Goal: Task Accomplishment & Management: Manage account settings

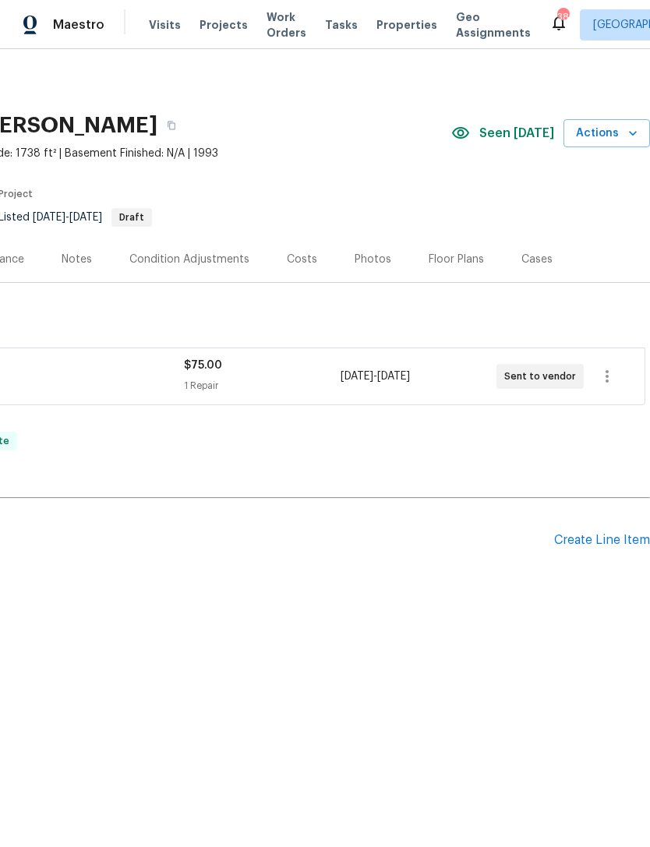
scroll to position [0, 231]
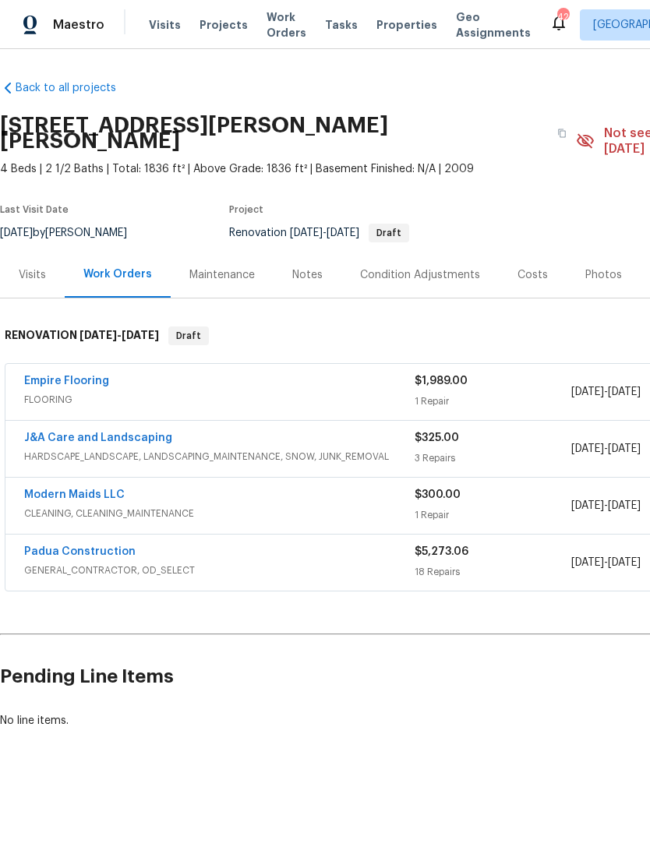
click at [87, 546] on link "Padua Construction" at bounding box center [79, 551] width 111 height 11
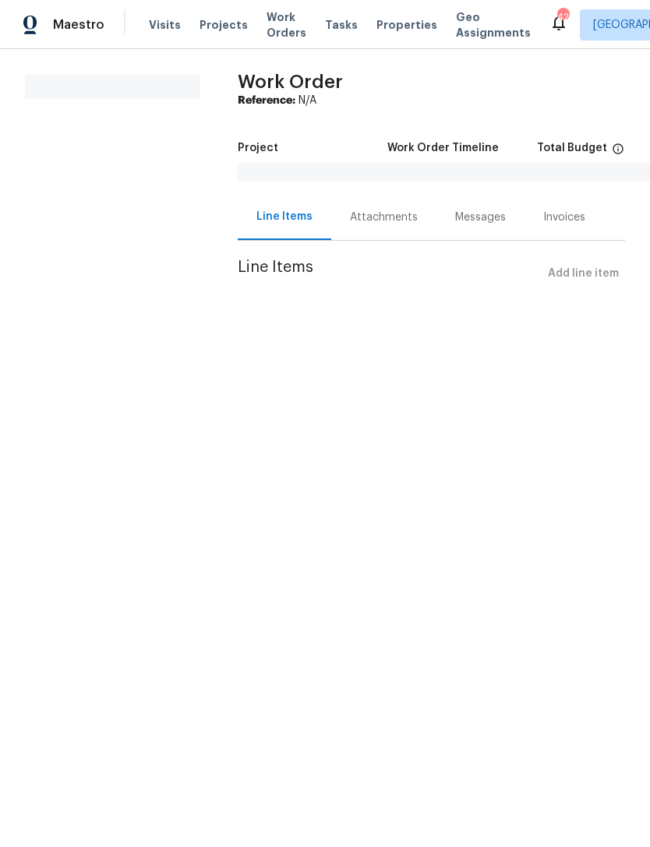
click at [379, 203] on div "Attachments" at bounding box center [383, 217] width 105 height 46
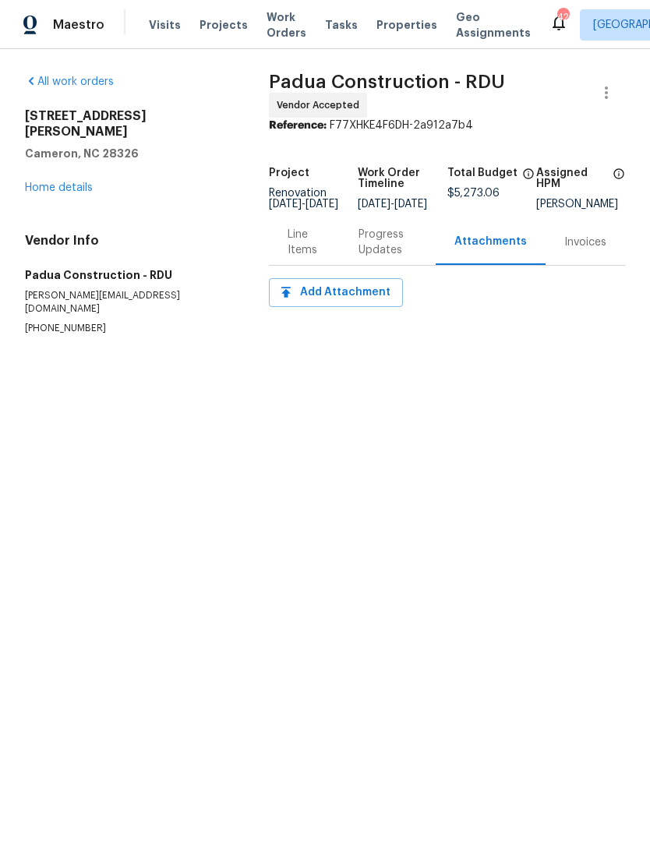
click at [305, 252] on div "Line Items" at bounding box center [303, 242] width 33 height 31
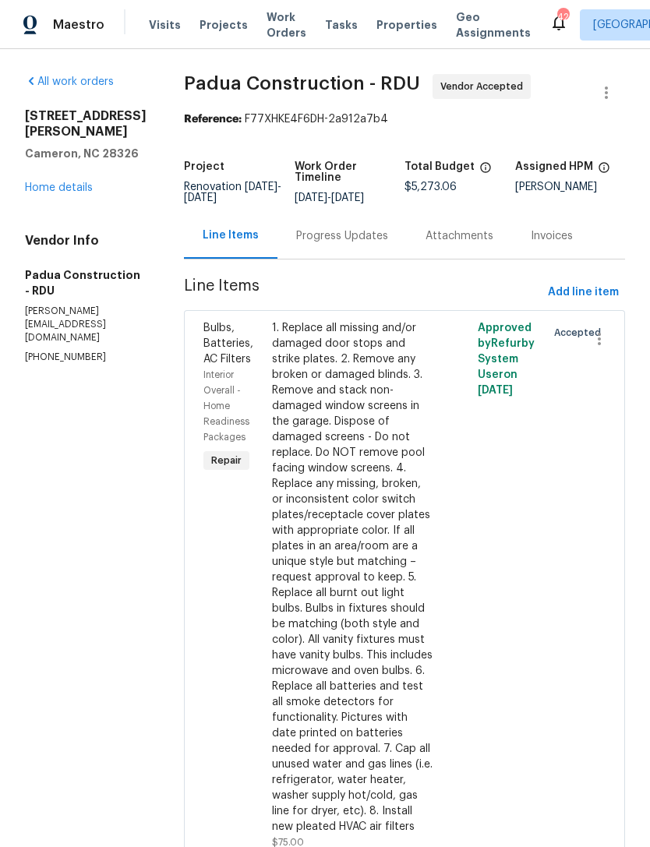
click at [318, 233] on div "Progress Updates" at bounding box center [342, 236] width 92 height 16
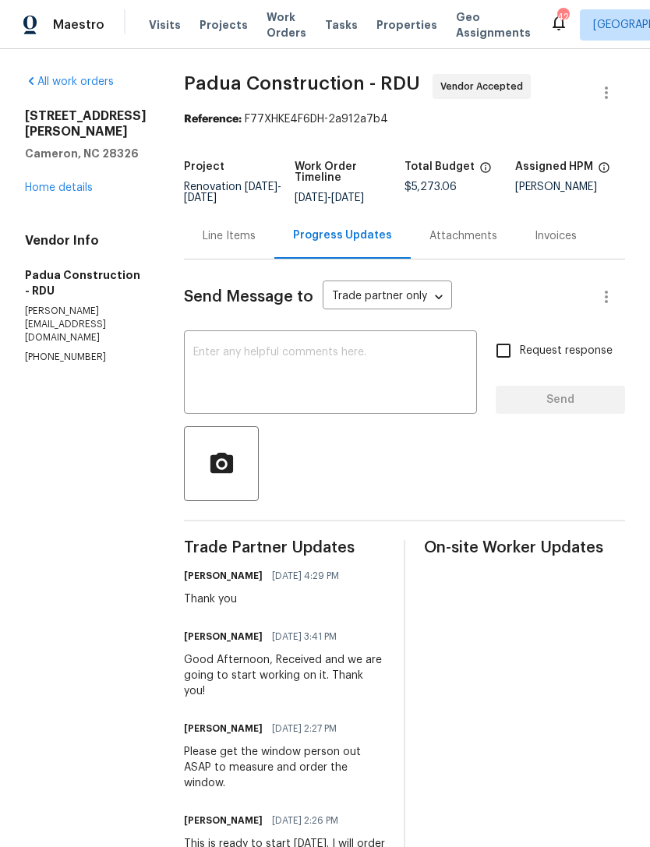
click at [292, 370] on textarea at bounding box center [330, 374] width 274 height 55
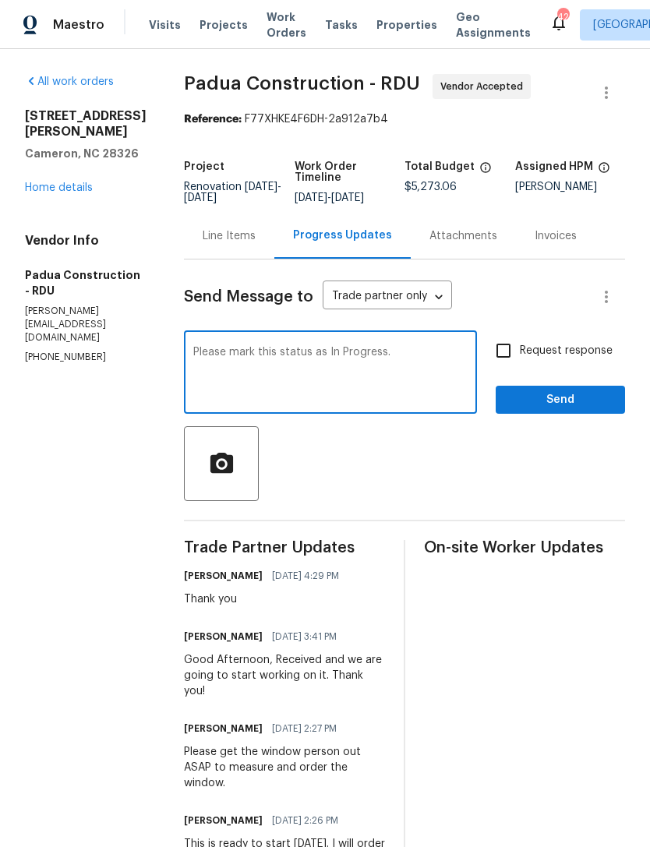
type textarea "Please mark this status as In Progress."
click at [514, 350] on input "Request response" at bounding box center [503, 350] width 33 height 33
checkbox input "true"
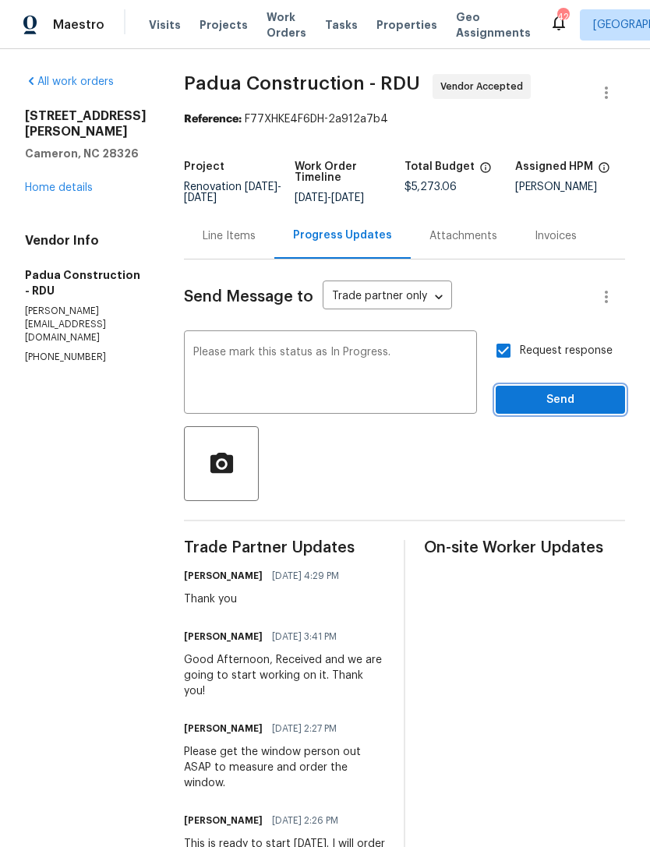
click at [574, 398] on span "Send" at bounding box center [560, 399] width 104 height 19
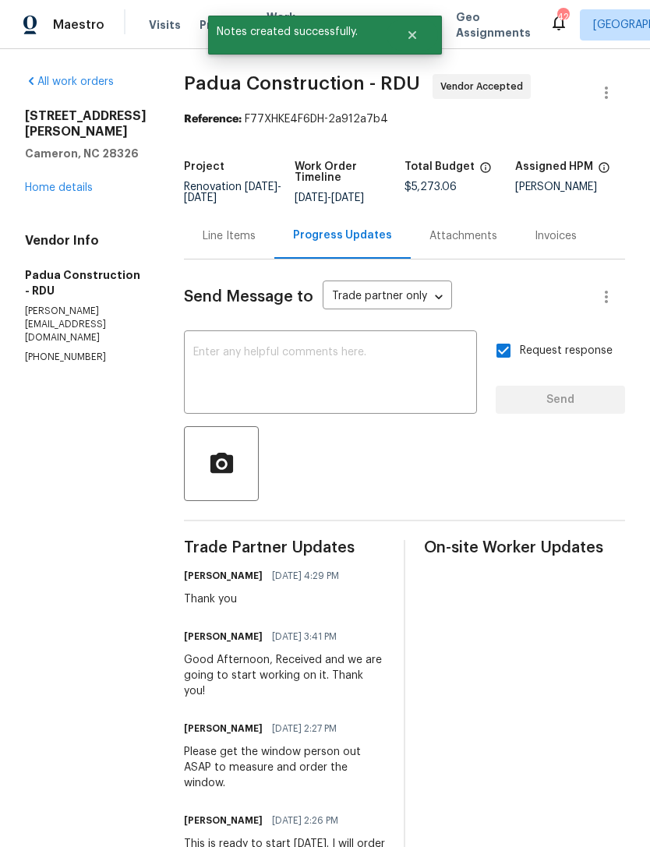
click at [69, 193] on link "Home details" at bounding box center [59, 187] width 68 height 11
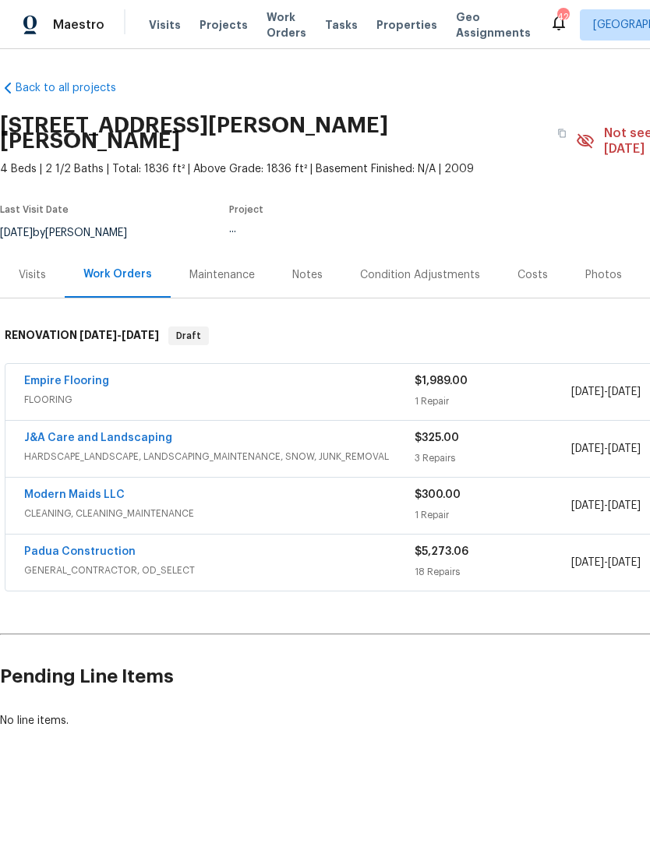
click at [107, 546] on link "Padua Construction" at bounding box center [79, 551] width 111 height 11
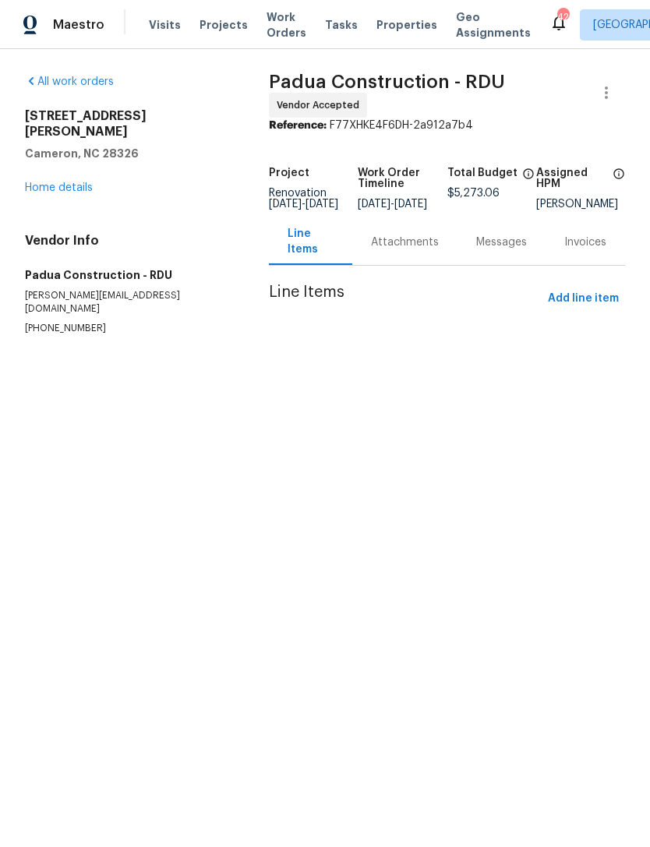
click at [407, 250] on div "Attachments" at bounding box center [405, 242] width 68 height 16
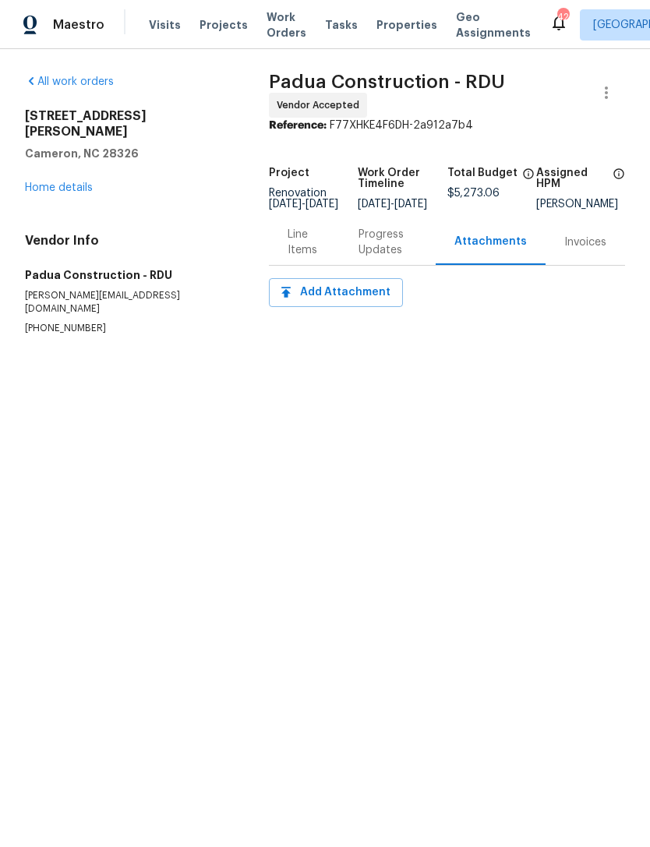
click at [378, 256] on div "Progress Updates" at bounding box center [387, 242] width 58 height 31
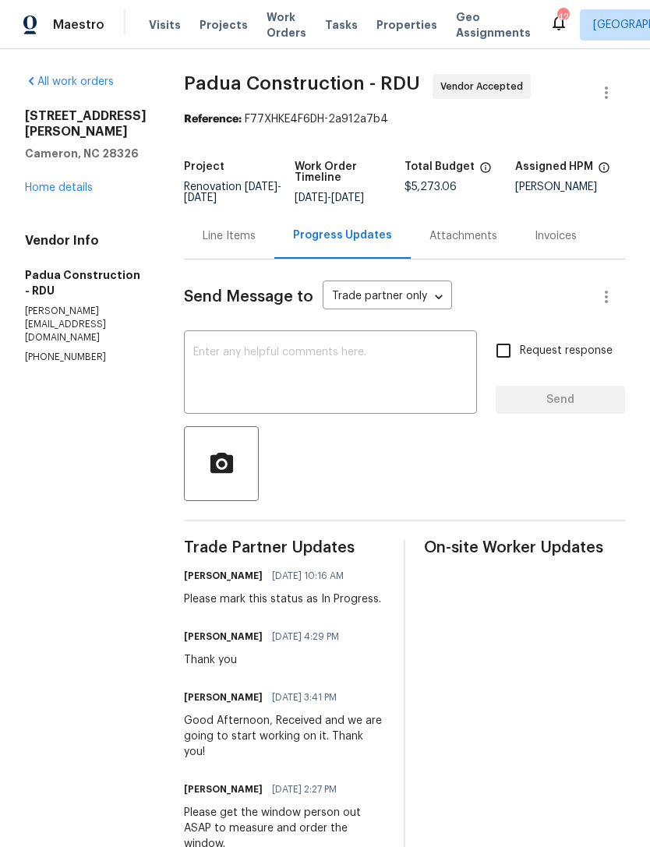
click at [203, 243] on div "Line Items" at bounding box center [229, 236] width 53 height 16
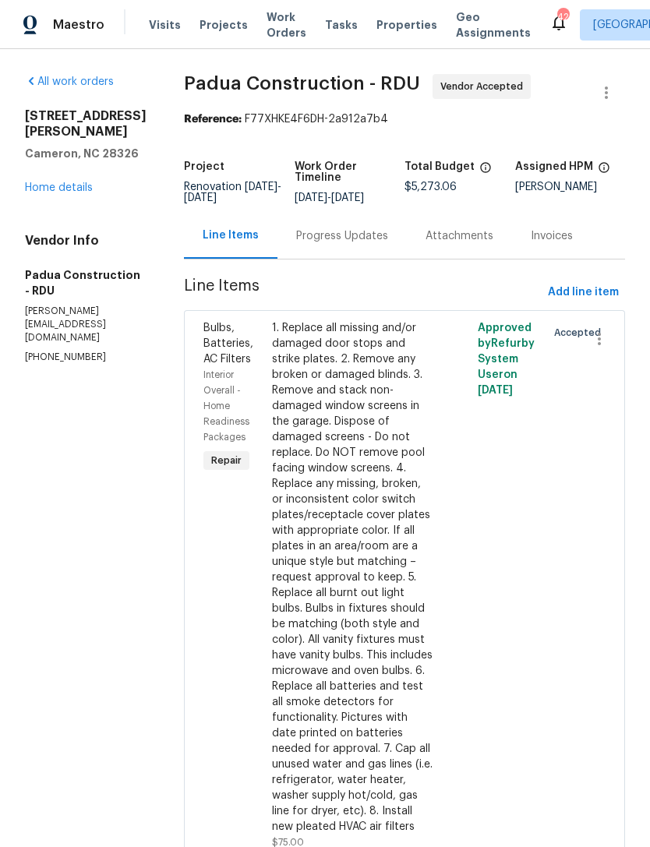
click at [66, 193] on link "Home details" at bounding box center [59, 187] width 68 height 11
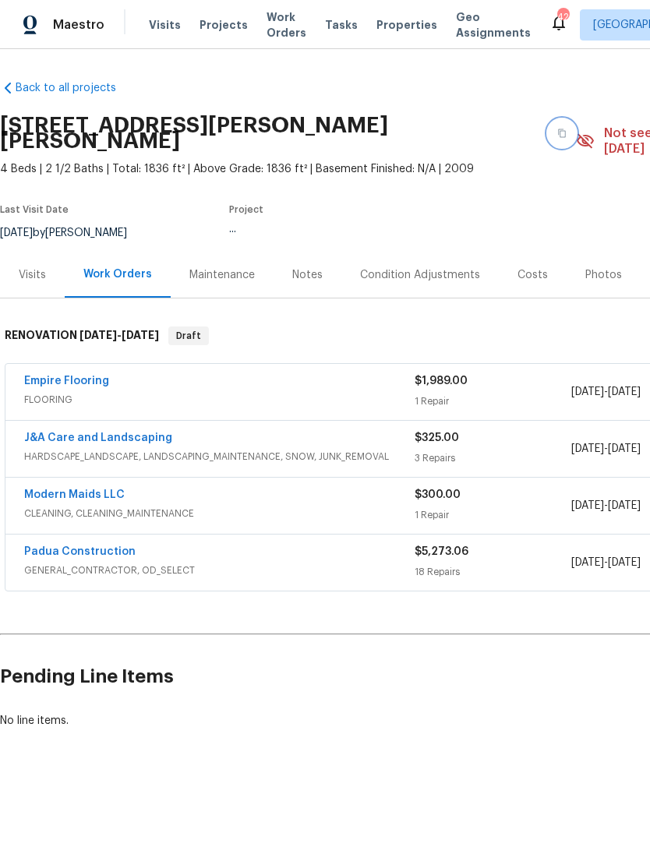
click at [558, 129] on icon "button" at bounding box center [562, 133] width 8 height 9
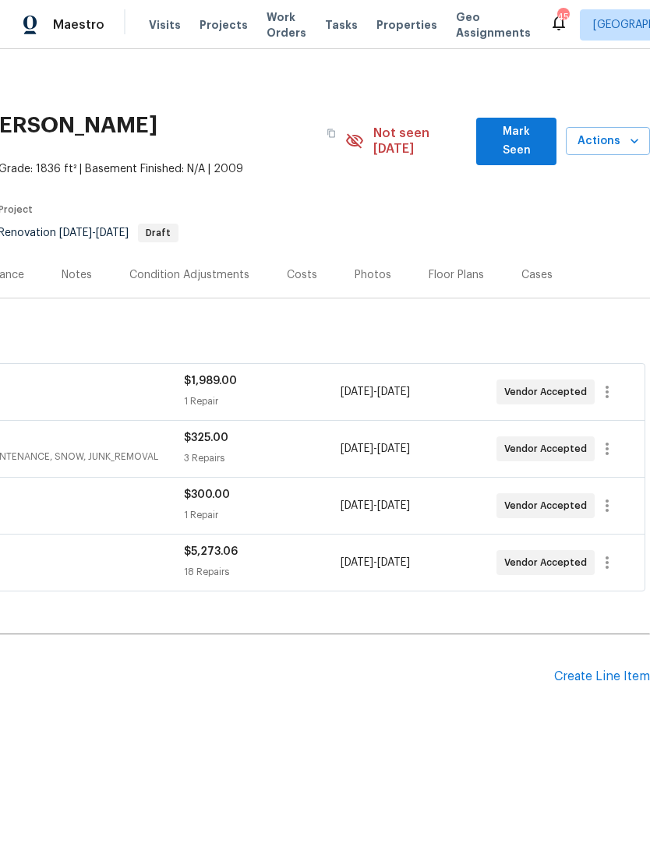
scroll to position [0, 231]
click at [513, 134] on span "Mark Seen" at bounding box center [515, 141] width 55 height 38
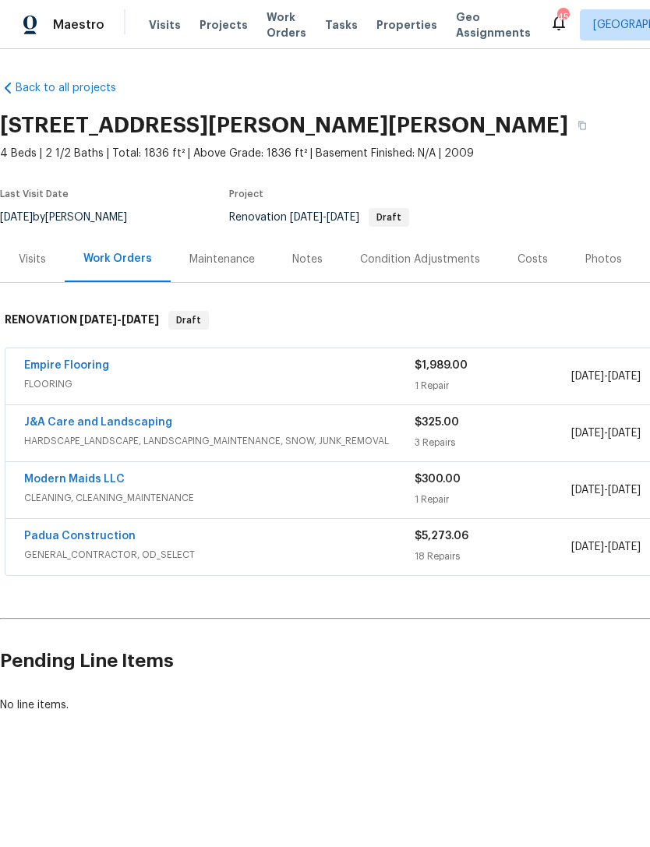
scroll to position [0, 0]
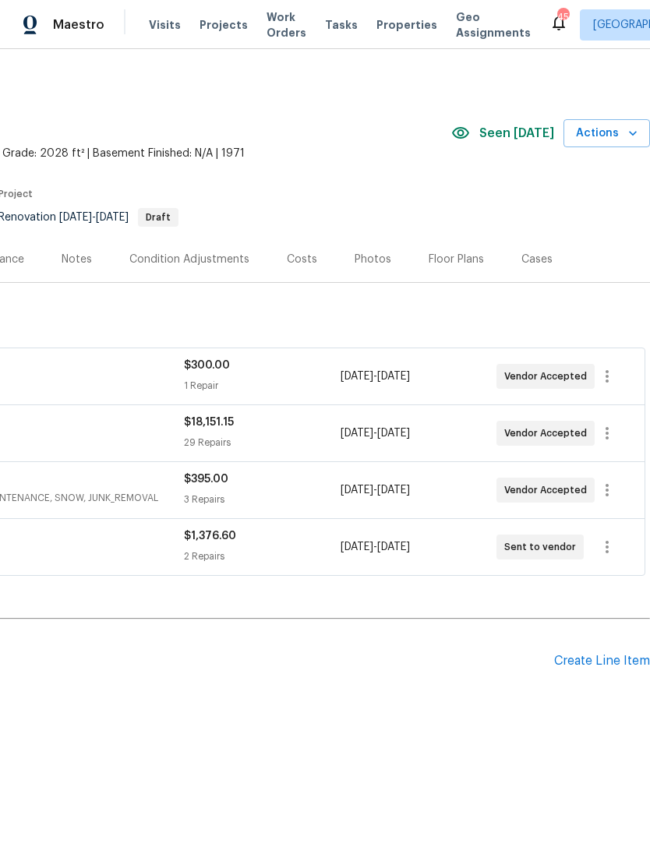
scroll to position [0, 231]
click at [292, 252] on div "Costs" at bounding box center [302, 260] width 30 height 16
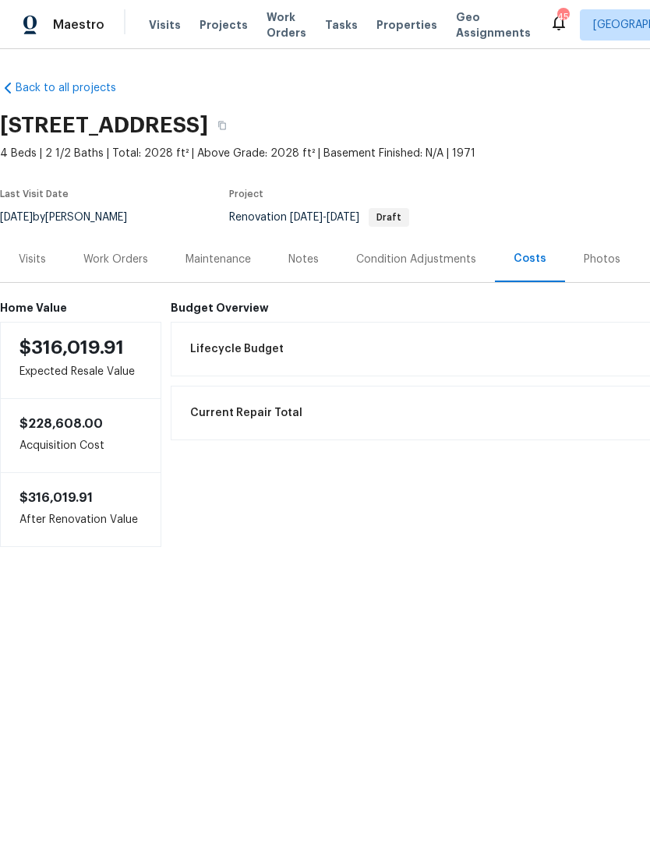
click at [117, 260] on div "Work Orders" at bounding box center [115, 260] width 65 height 16
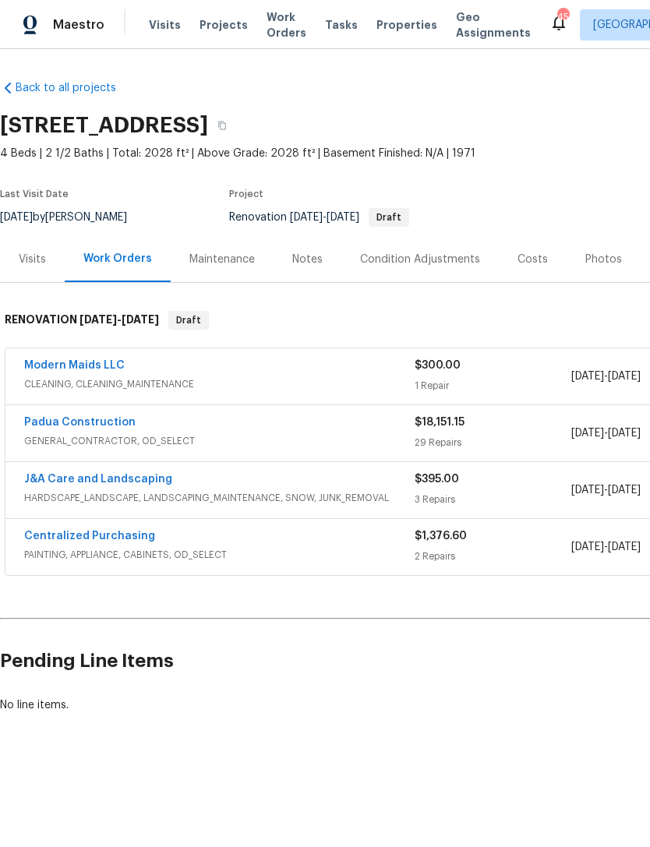
scroll to position [0, -1]
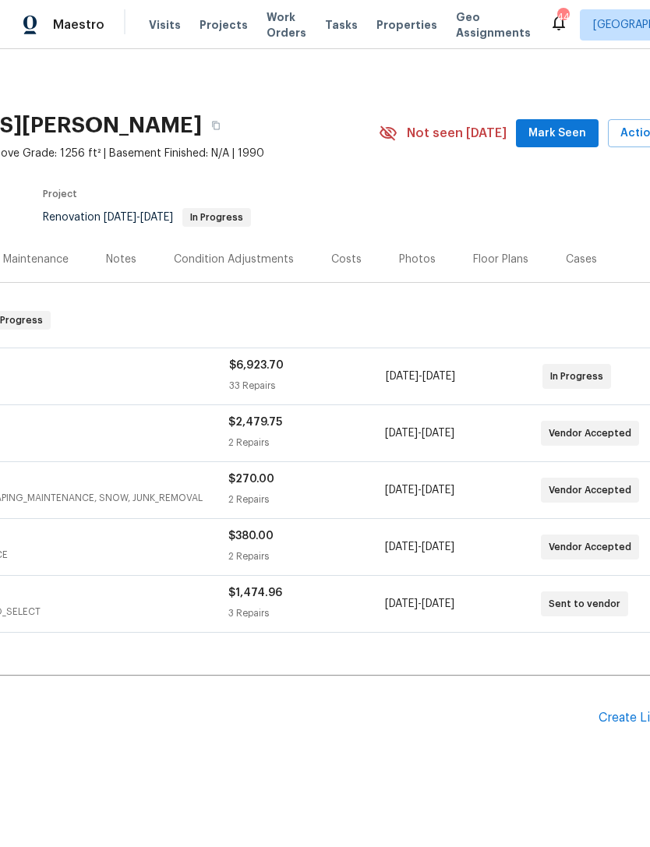
scroll to position [0, 198]
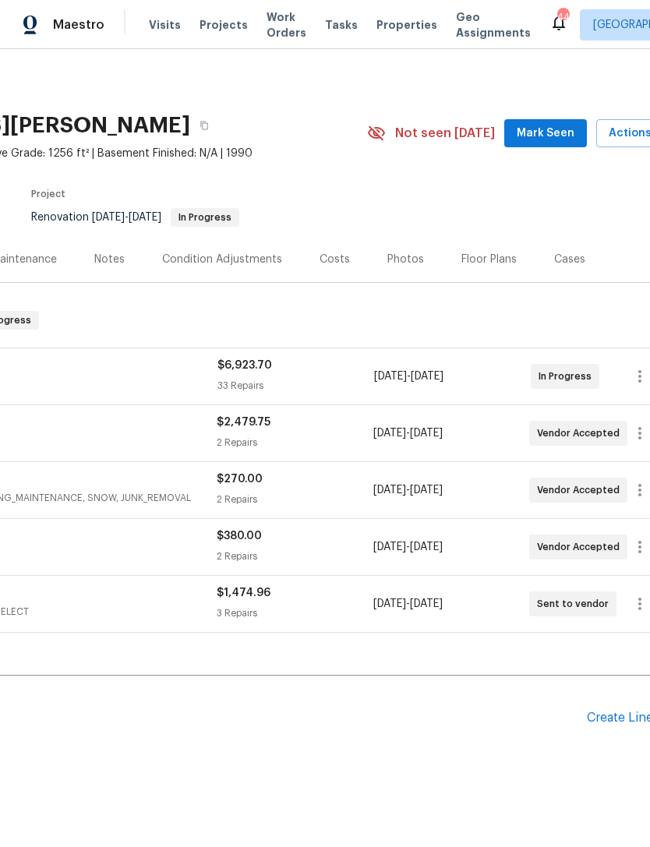
click at [559, 130] on span "Mark Seen" at bounding box center [545, 133] width 58 height 19
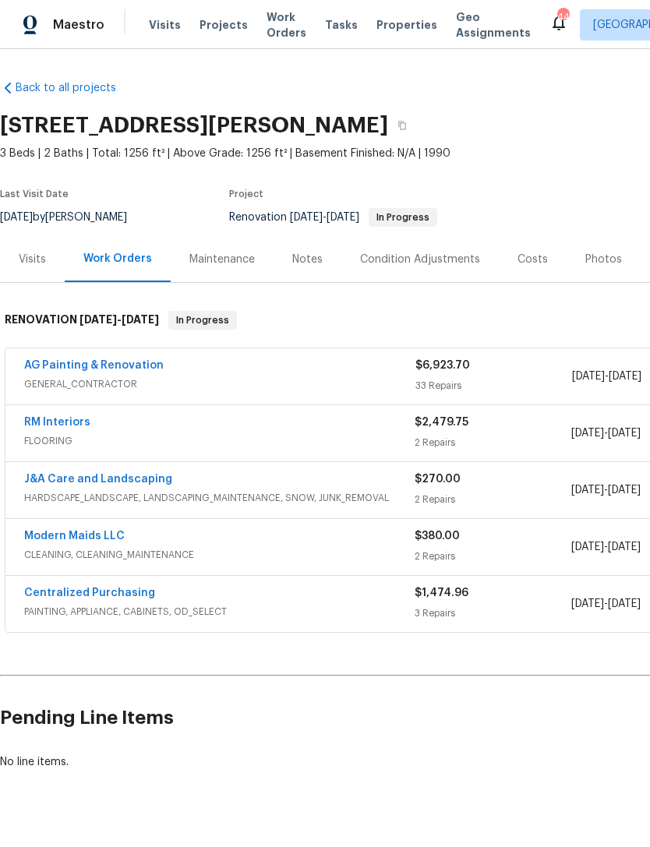
scroll to position [0, 0]
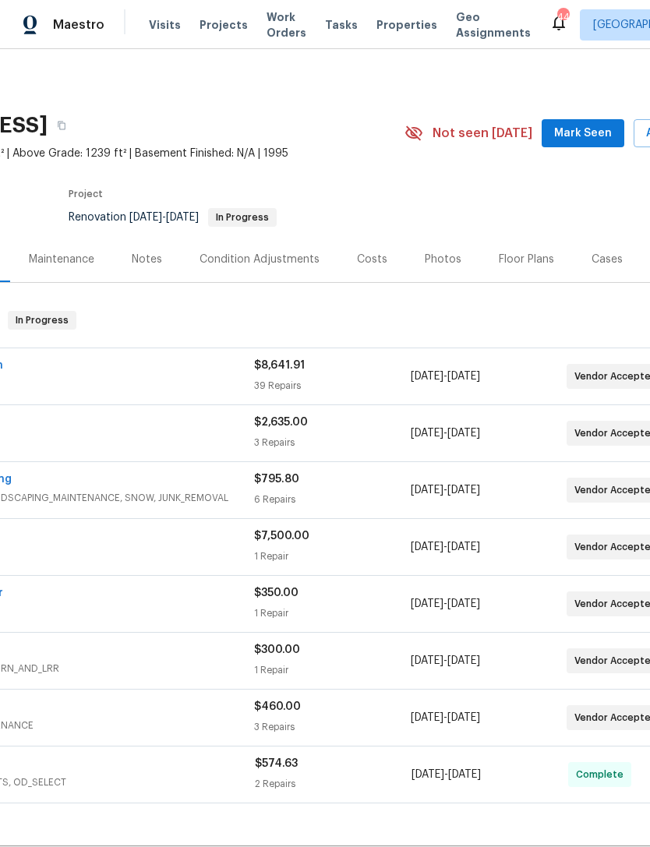
scroll to position [0, 164]
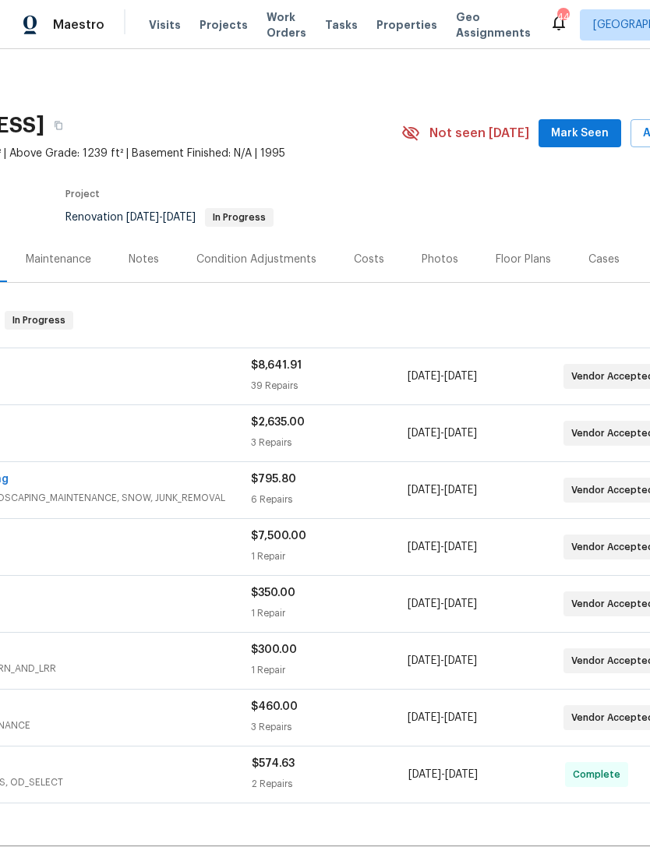
click at [590, 129] on span "Mark Seen" at bounding box center [580, 133] width 58 height 19
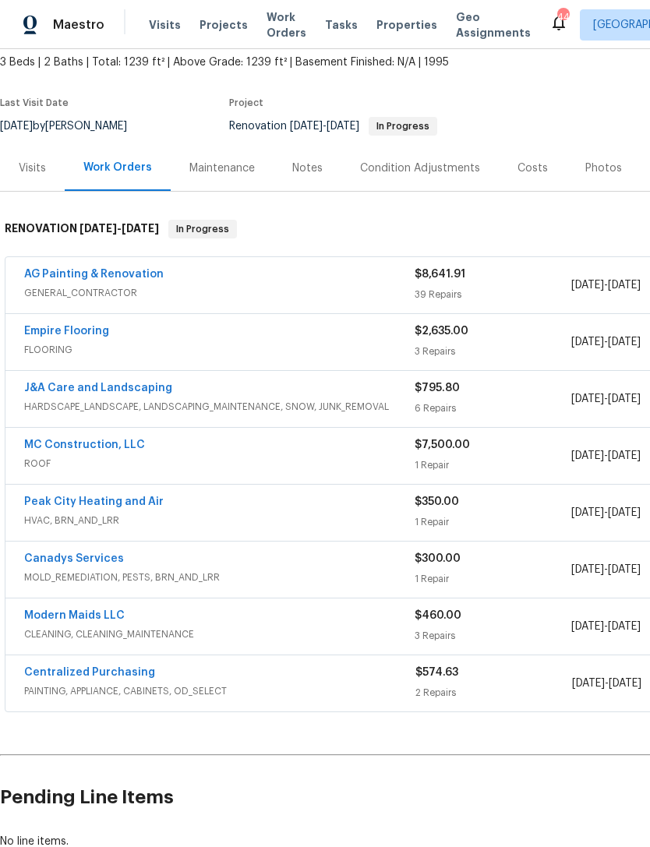
scroll to position [92, 0]
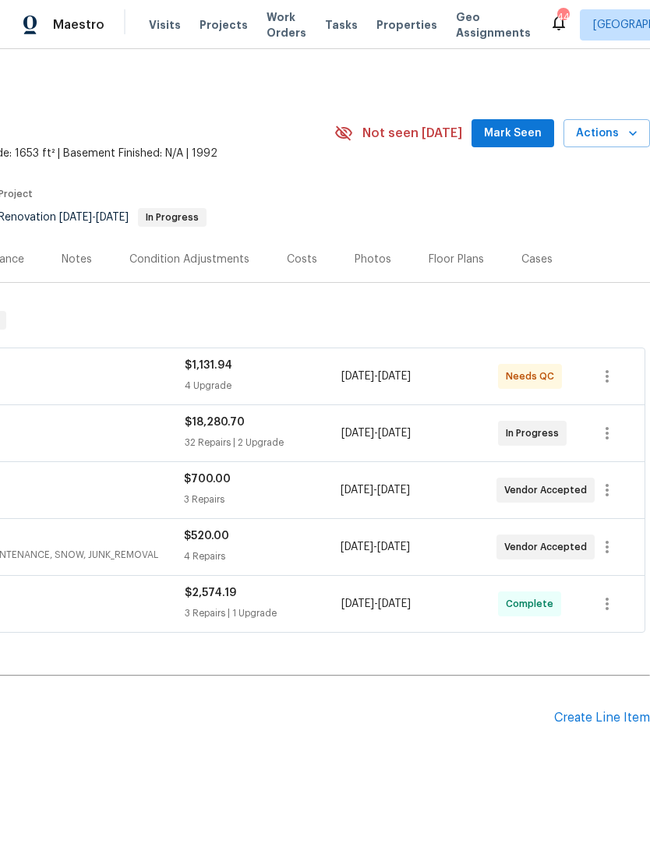
scroll to position [0, 231]
click at [523, 134] on span "Mark Seen" at bounding box center [513, 133] width 58 height 19
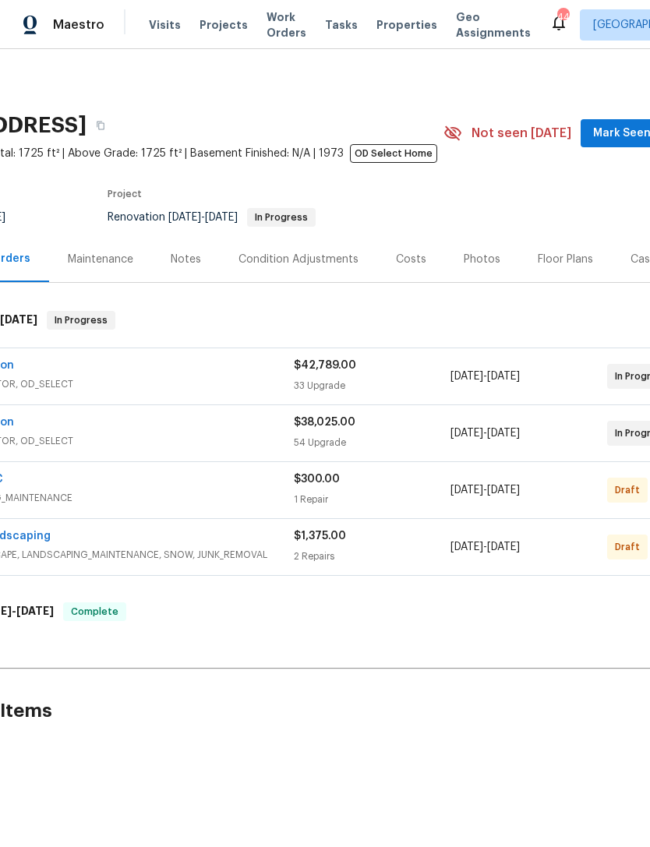
scroll to position [0, 196]
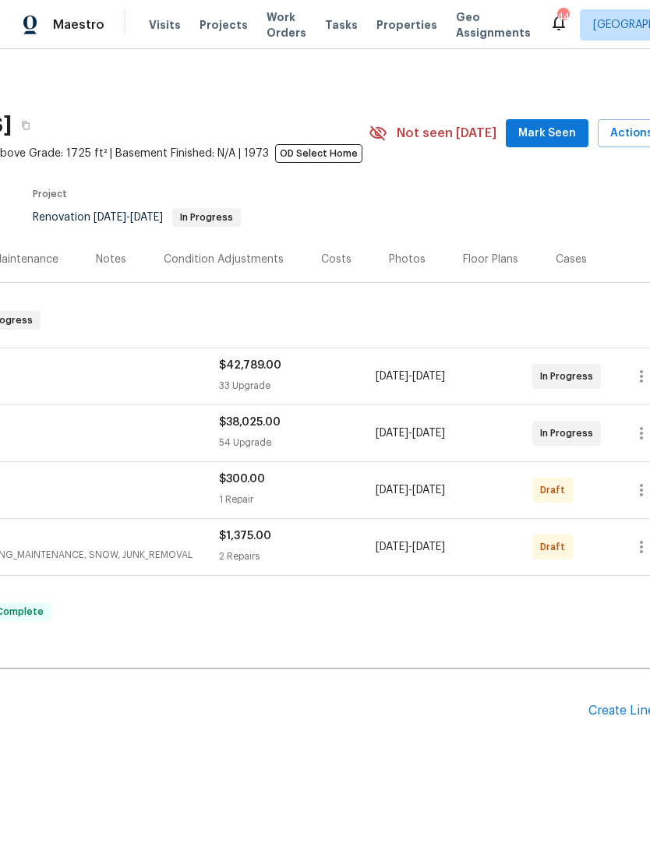
click at [552, 128] on span "Mark Seen" at bounding box center [547, 133] width 58 height 19
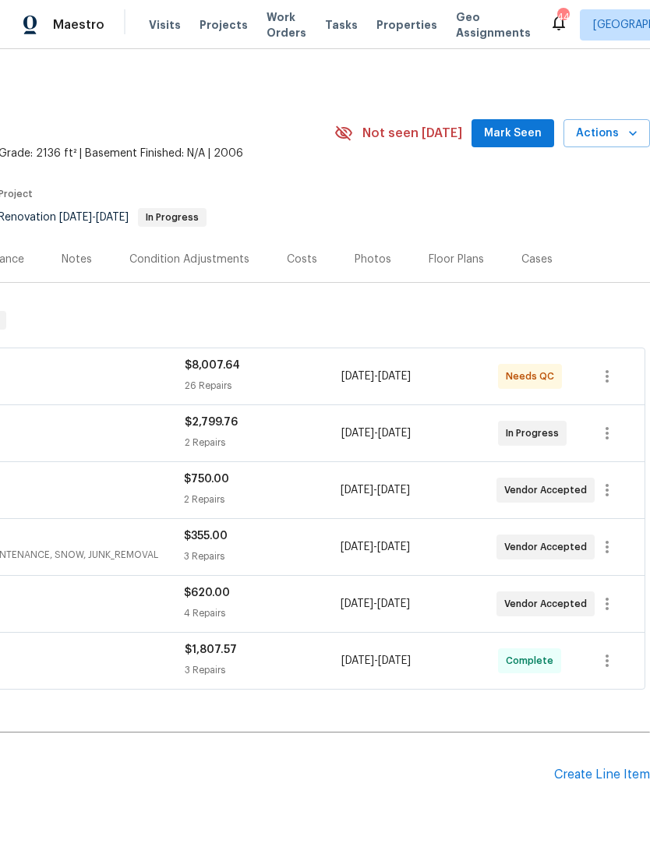
scroll to position [0, 231]
click at [515, 131] on span "Mark Seen" at bounding box center [513, 133] width 58 height 19
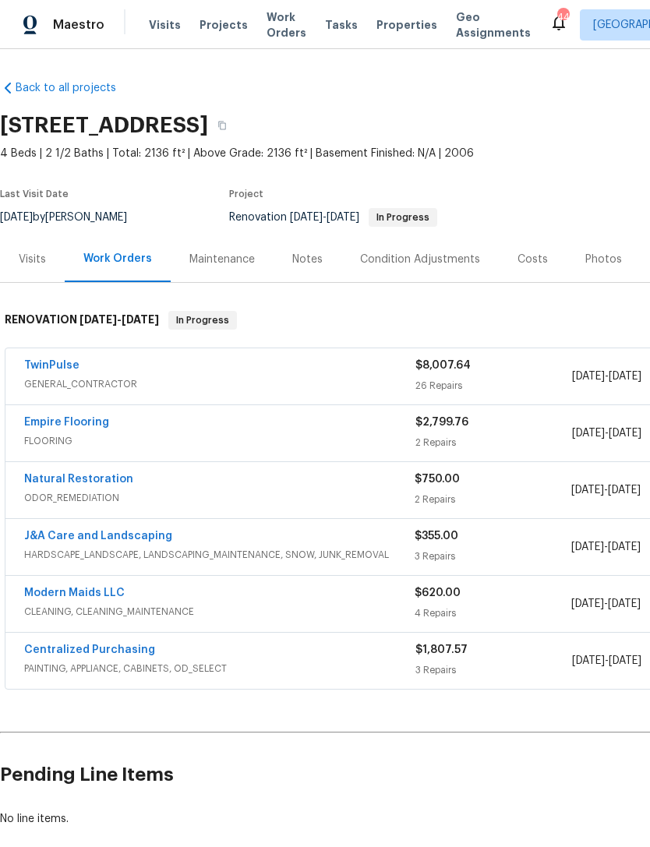
scroll to position [0, 0]
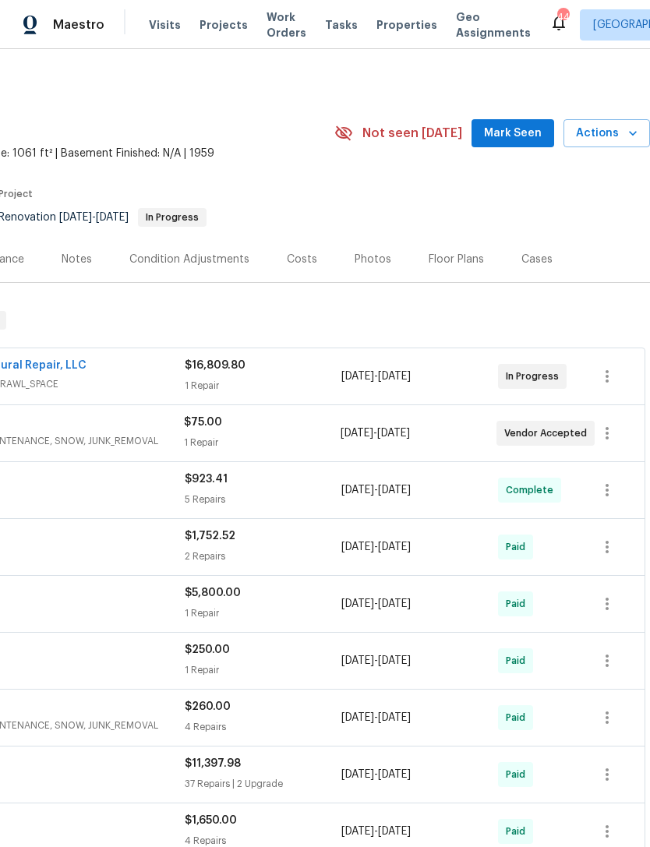
scroll to position [0, 231]
click at [520, 135] on span "Mark Seen" at bounding box center [513, 133] width 58 height 19
click at [513, 134] on span "Mark Seen" at bounding box center [513, 133] width 58 height 19
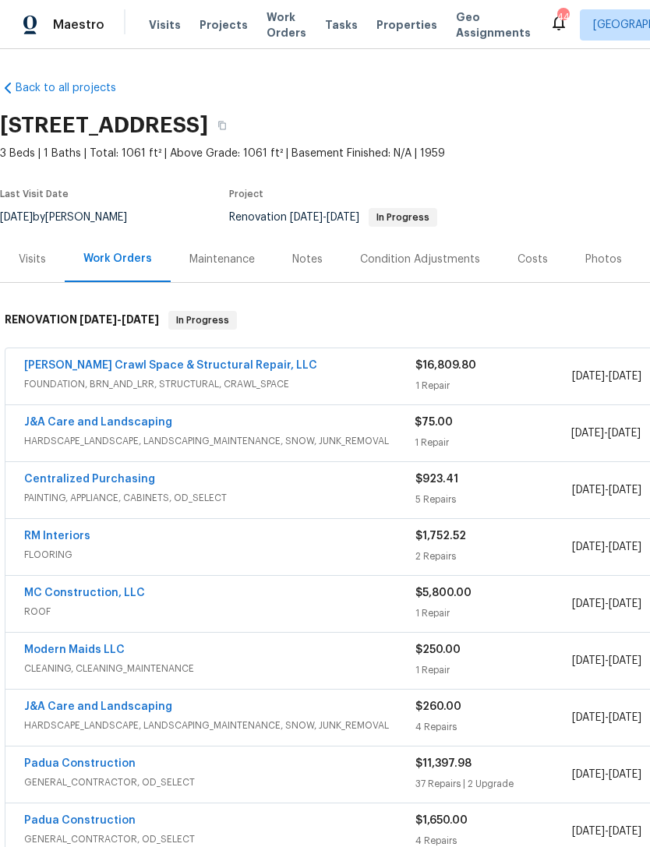
scroll to position [0, 0]
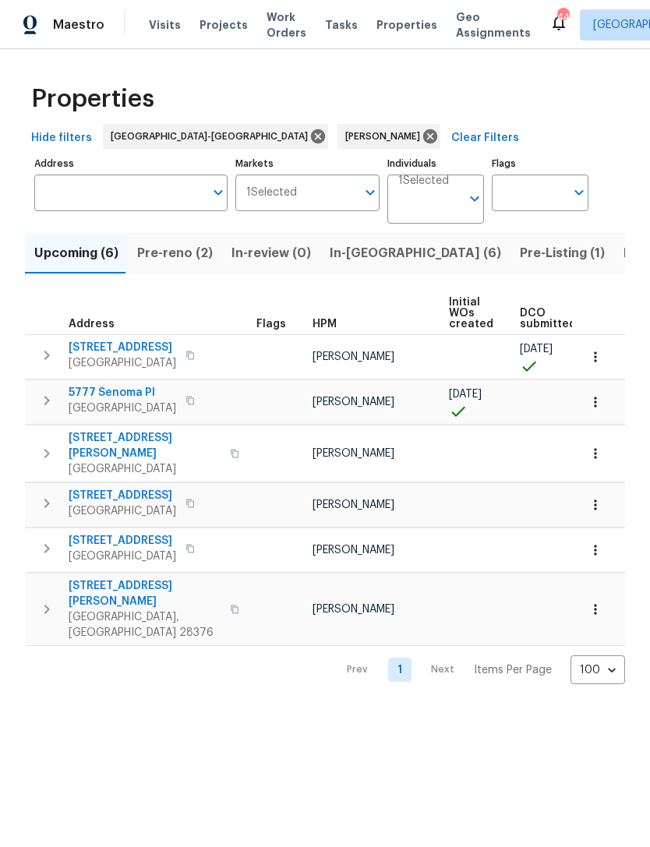
click at [159, 260] on span "Pre-reno (2)" at bounding box center [175, 253] width 76 height 22
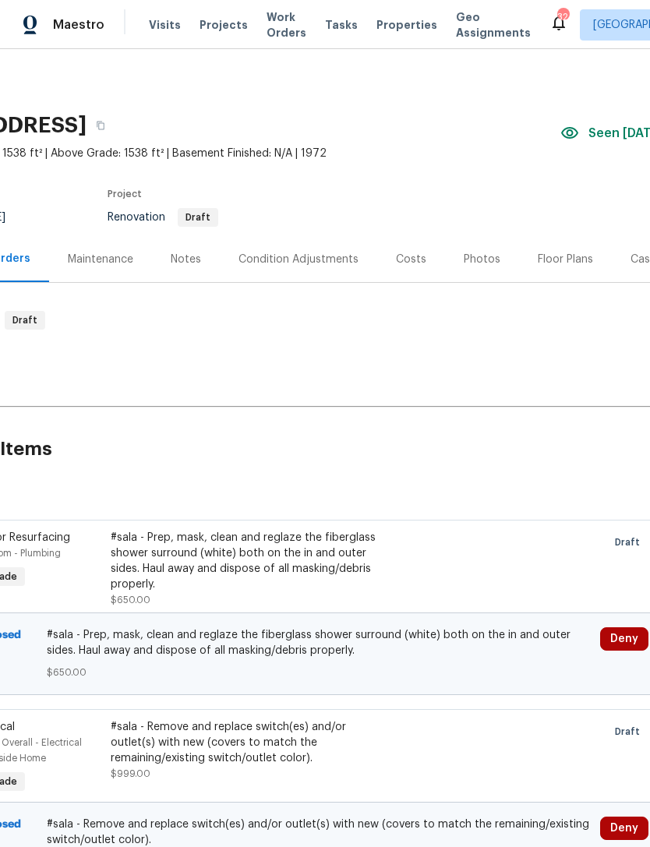
scroll to position [0, 122]
click at [407, 262] on div "Costs" at bounding box center [411, 260] width 30 height 16
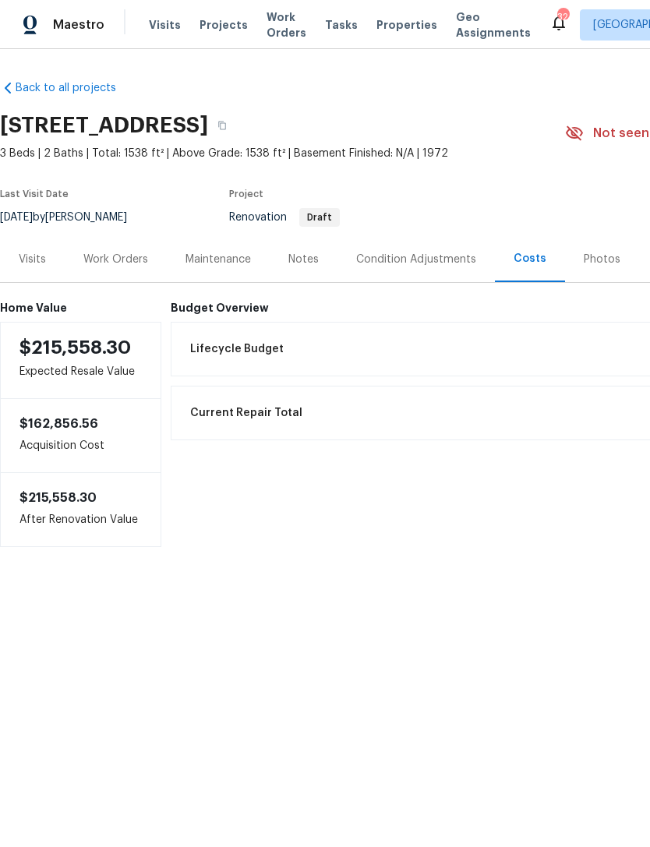
click at [369, 252] on div "Condition Adjustments" at bounding box center [416, 260] width 120 height 16
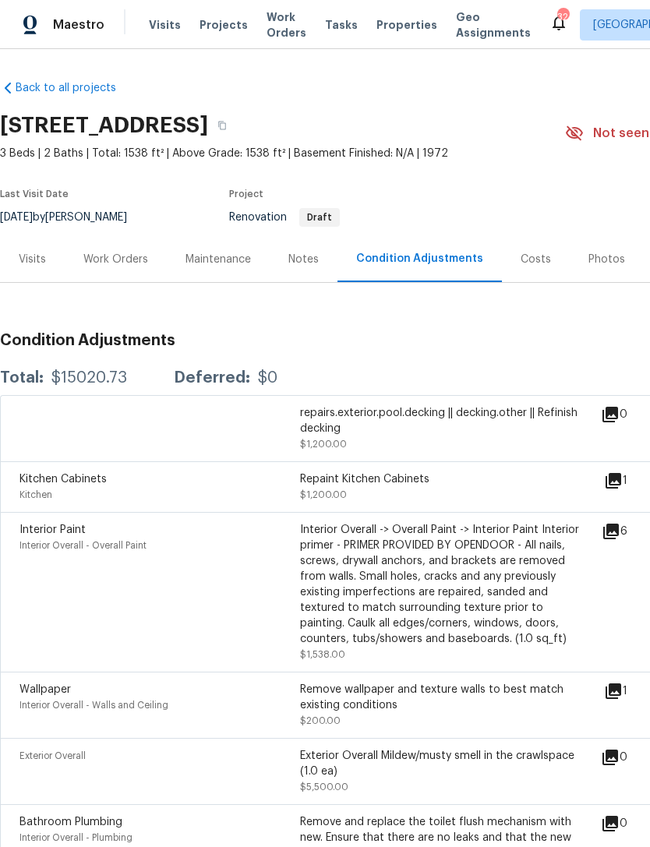
click at [26, 259] on div "Visits" at bounding box center [32, 260] width 27 height 16
